Goal: Transaction & Acquisition: Subscribe to service/newsletter

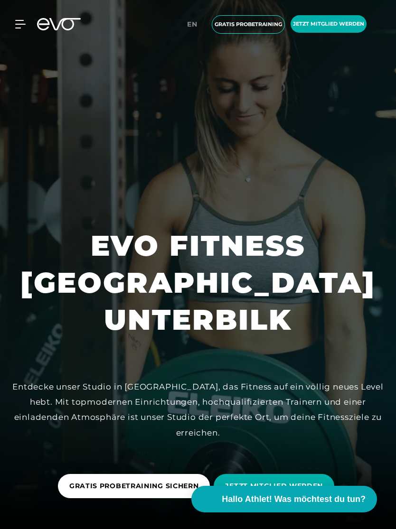
click at [19, 28] on icon at bounding box center [20, 24] width 10 height 8
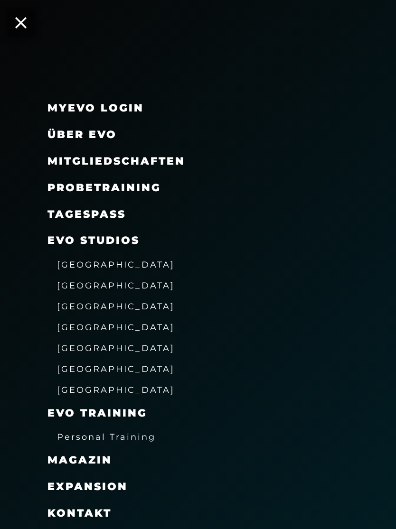
click at [65, 164] on span "Mitgliedschaften" at bounding box center [116, 161] width 138 height 13
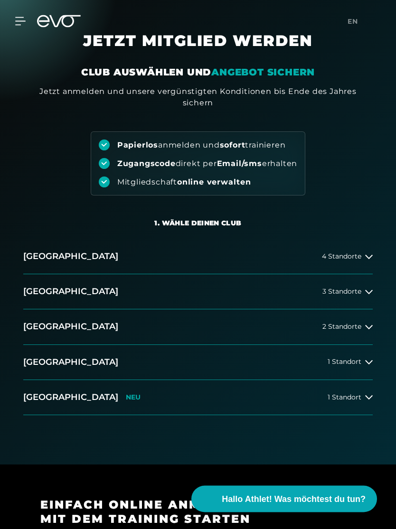
scroll to position [19, 0]
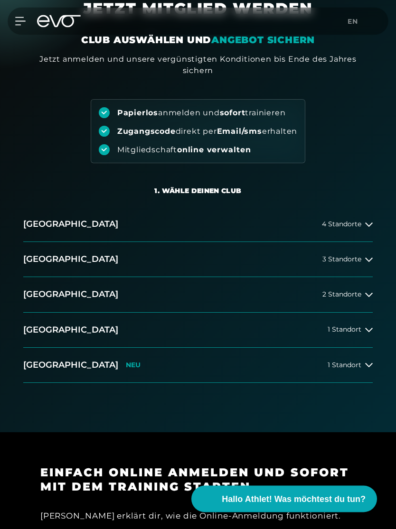
click at [367, 299] on button "[GEOGRAPHIC_DATA] 2 Standorte" at bounding box center [197, 295] width 349 height 35
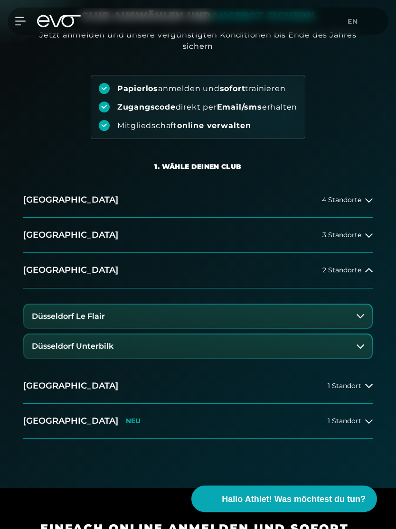
scroll to position [97, 0]
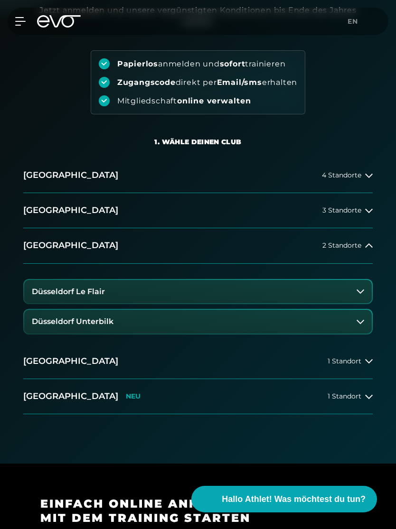
click at [354, 321] on button "Düsseldorf Unterbilk" at bounding box center [197, 322] width 347 height 24
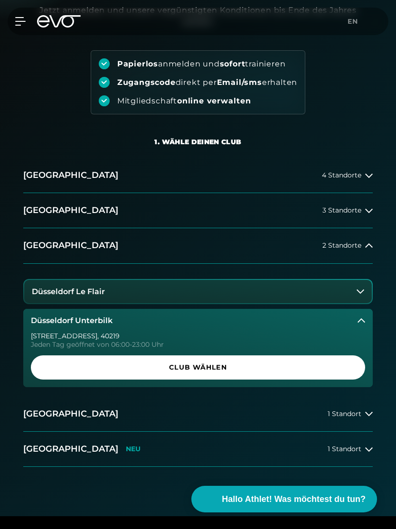
click at [220, 369] on span "Club wählen" at bounding box center [197, 368] width 311 height 10
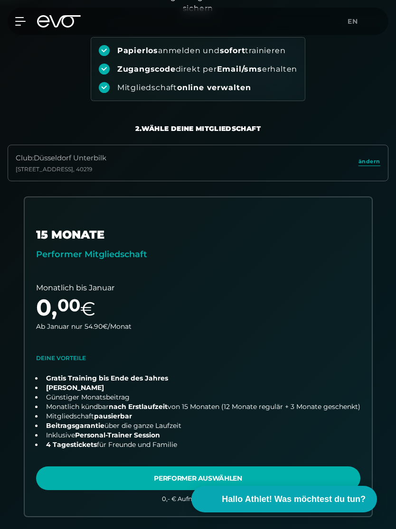
scroll to position [0, 0]
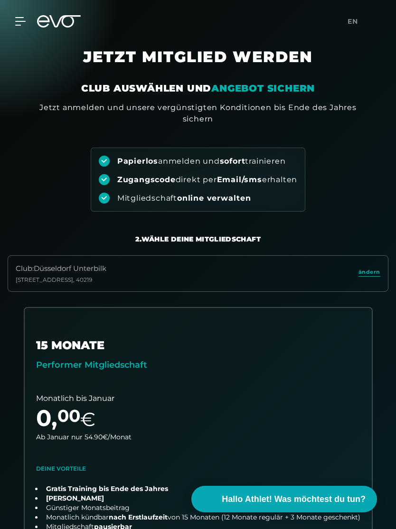
click at [16, 22] on icon at bounding box center [20, 22] width 10 height 8
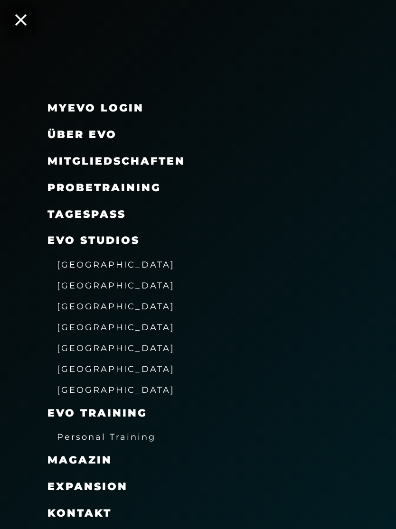
click at [89, 263] on span "[GEOGRAPHIC_DATA]" at bounding box center [116, 265] width 118 height 10
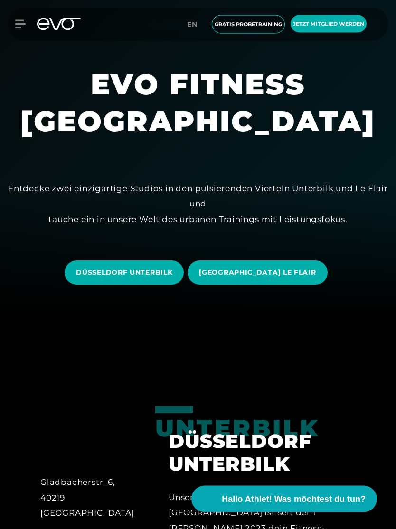
scroll to position [214, 0]
click at [166, 278] on span "DÜSSELDORF UNTERBILK" at bounding box center [124, 273] width 96 height 10
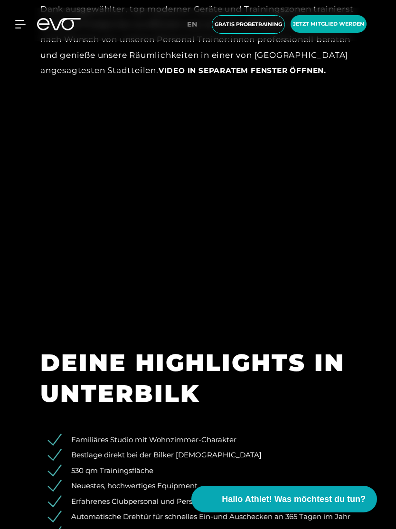
scroll to position [1566, 0]
